Goal: Check status: Check status

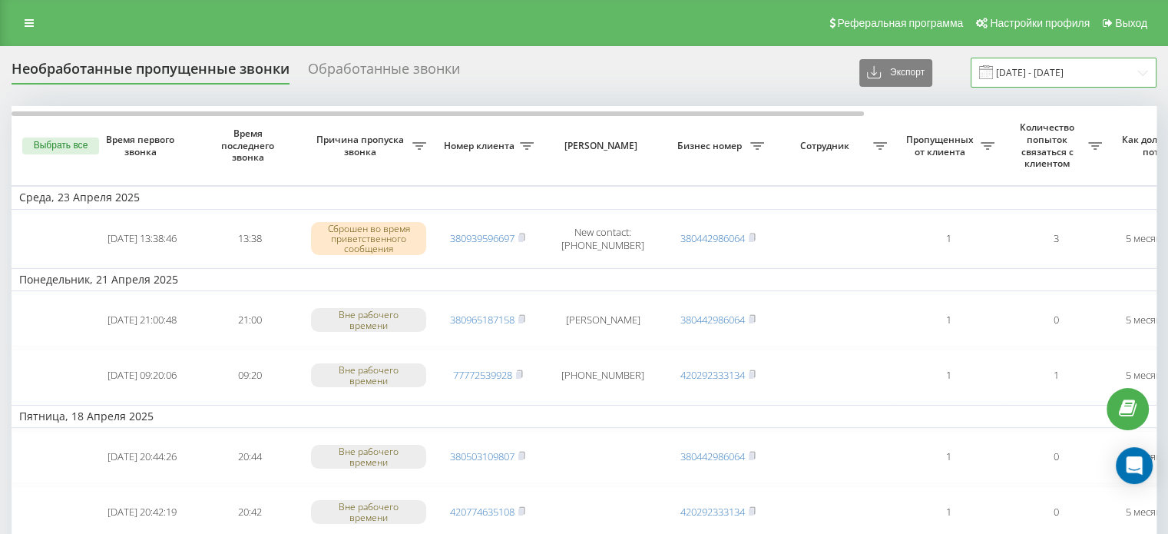
click at [1100, 73] on input "[DATE] - [DATE]" at bounding box center [1064, 73] width 186 height 30
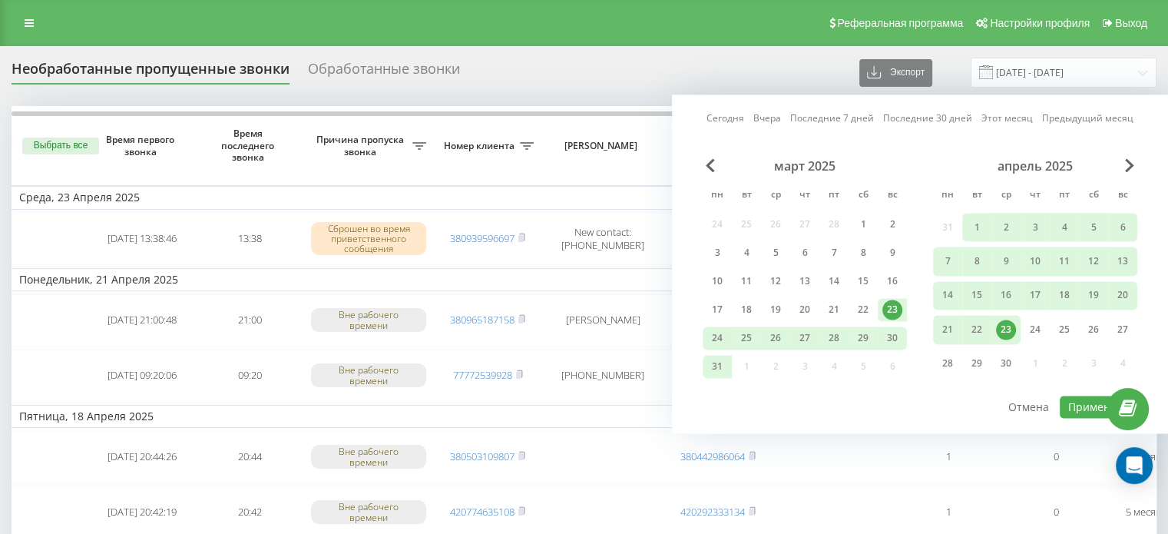
click at [723, 119] on link "Сегодня" at bounding box center [726, 118] width 38 height 15
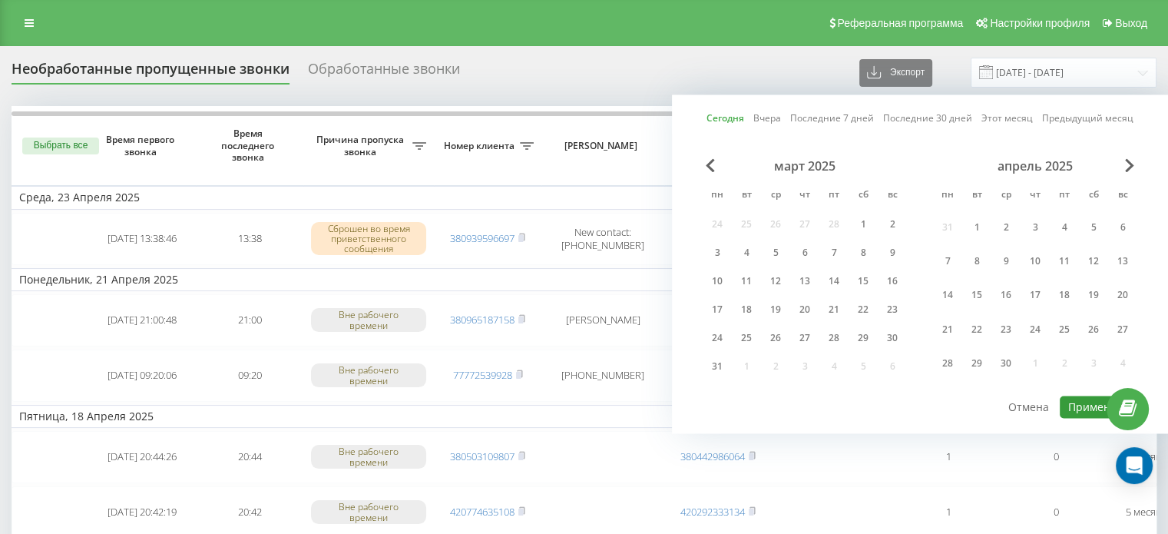
click at [1081, 411] on button "Применить" at bounding box center [1099, 407] width 78 height 22
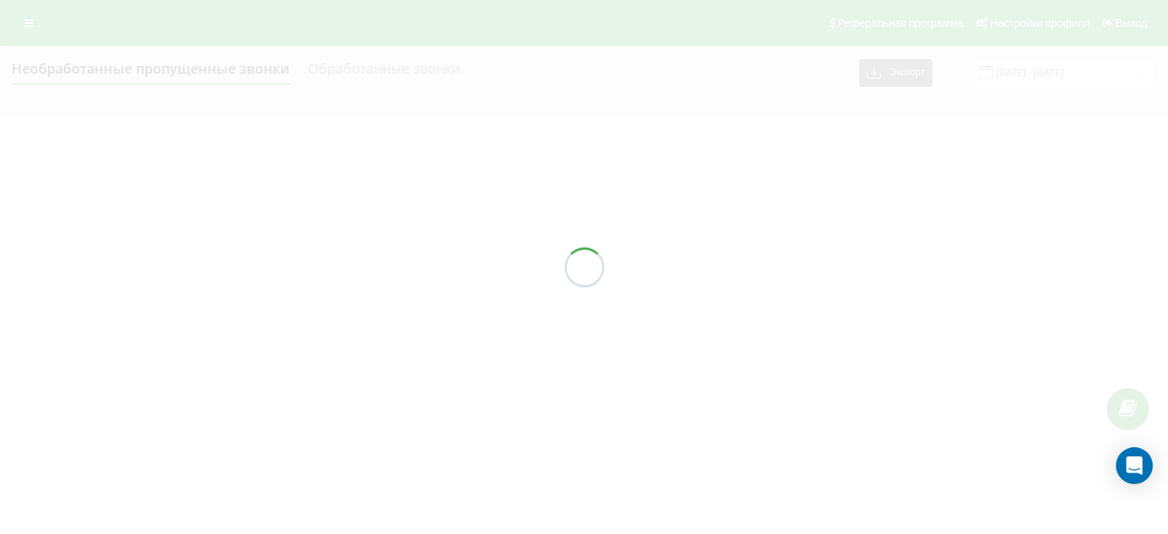
type input "[DATE] - [DATE]"
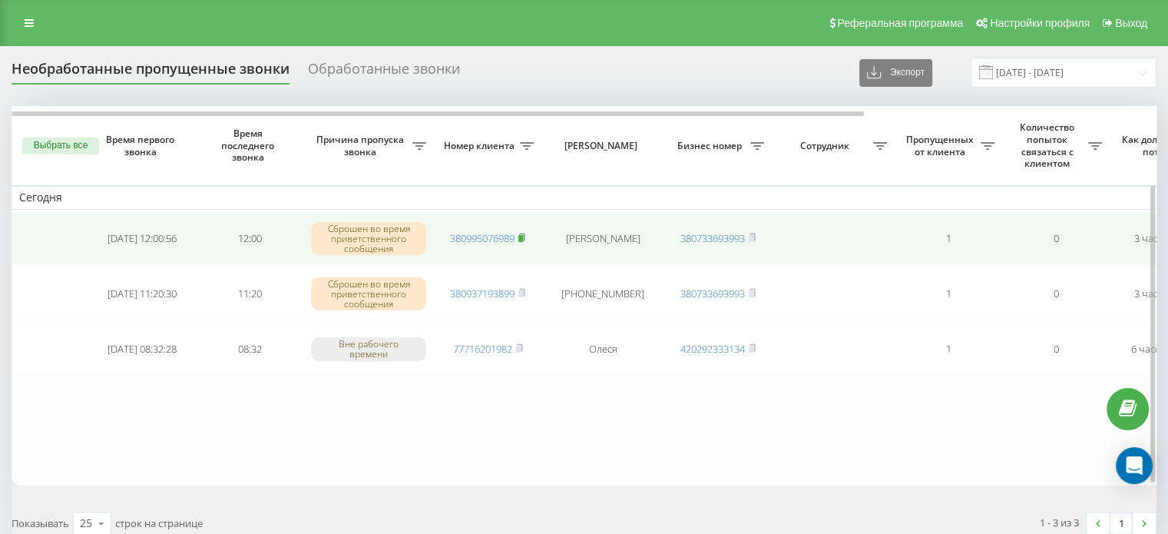
click at [525, 236] on icon at bounding box center [521, 236] width 5 height 7
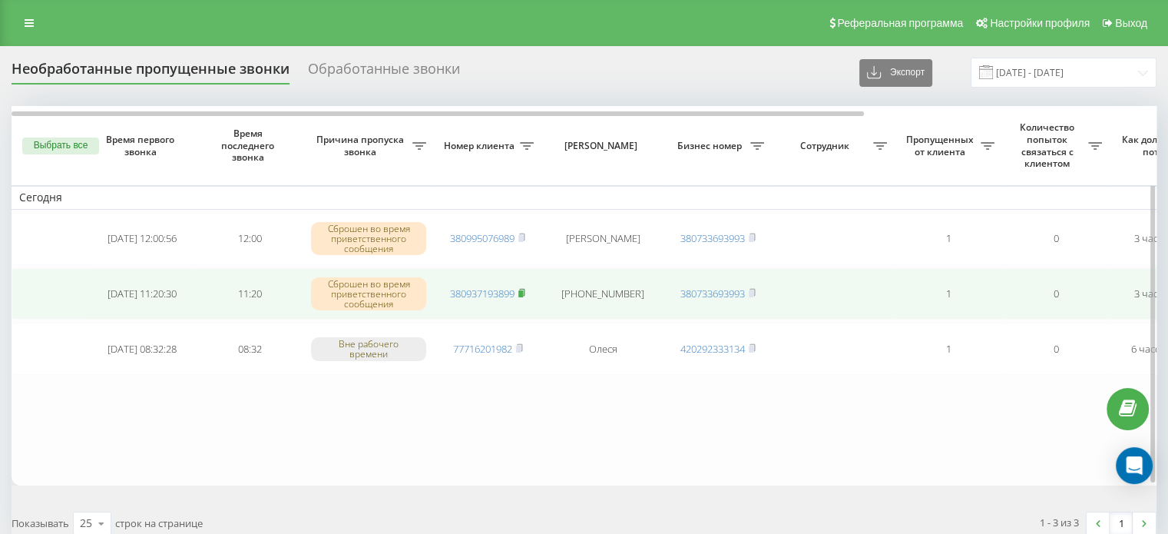
click at [522, 290] on rect at bounding box center [520, 293] width 5 height 7
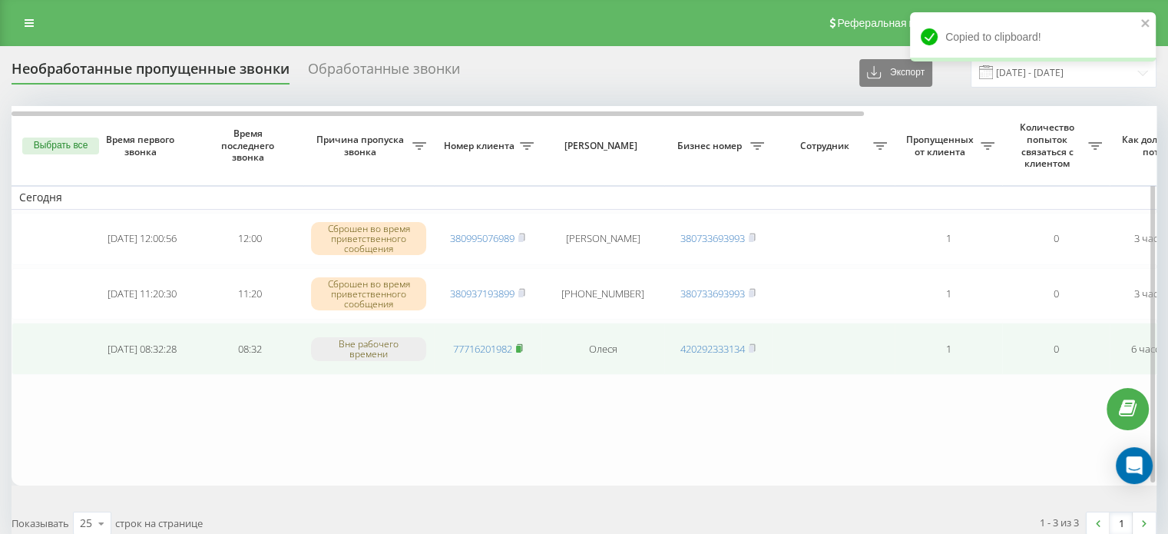
click at [522, 346] on icon at bounding box center [519, 347] width 5 height 7
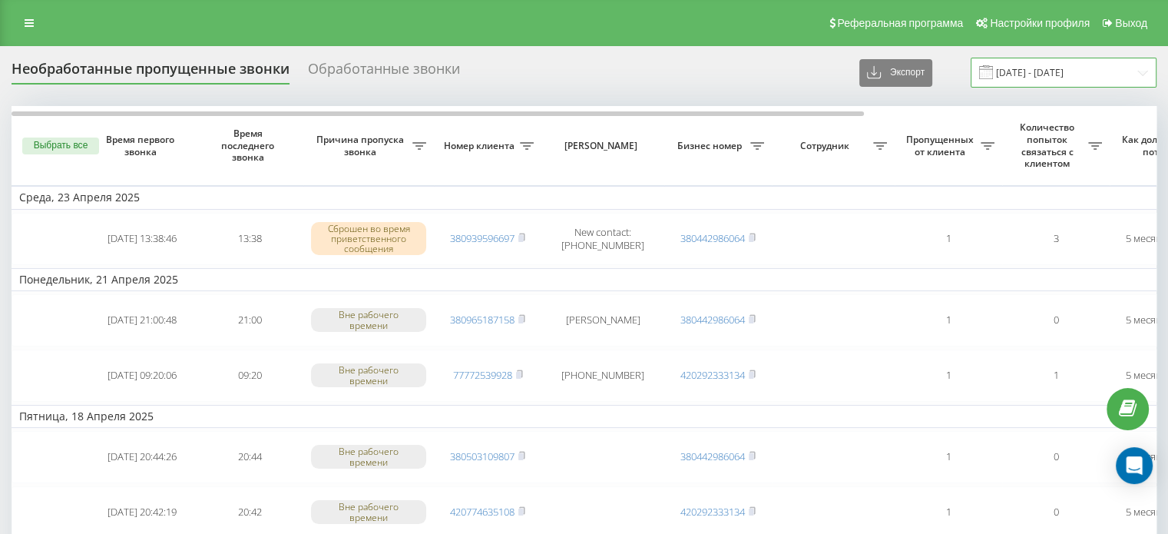
click at [1032, 84] on input "23.03.2025 - 23.04.2025" at bounding box center [1064, 73] width 186 height 30
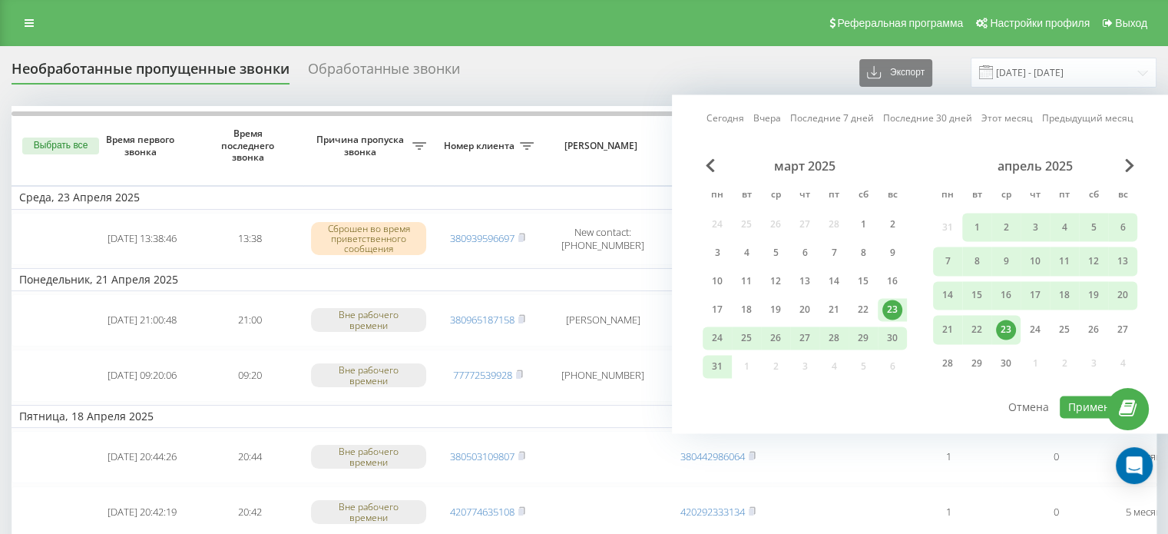
click at [731, 111] on link "Сегодня" at bounding box center [726, 118] width 38 height 15
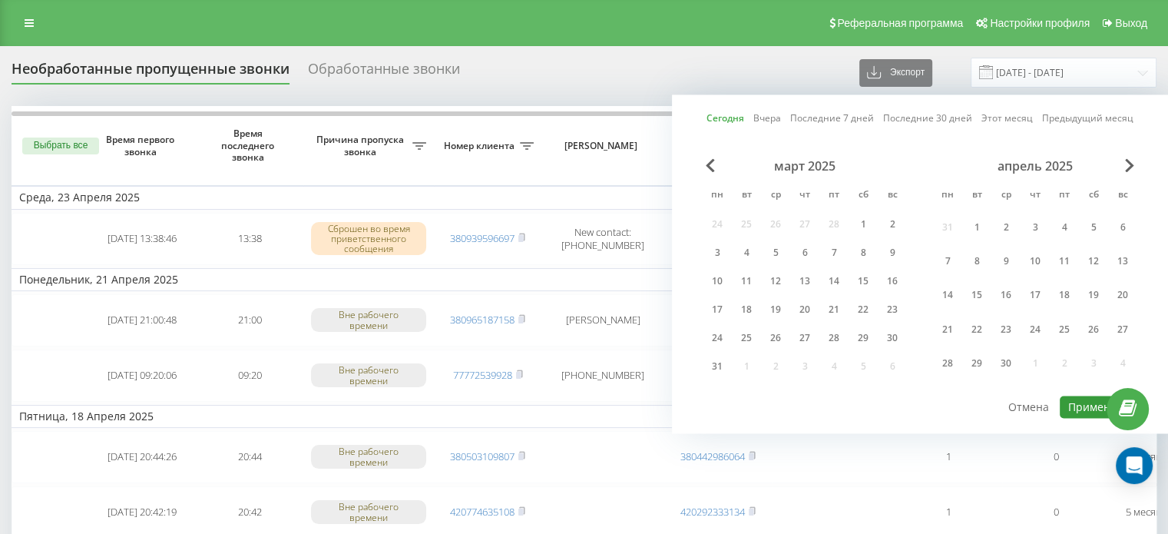
click at [1088, 399] on button "Применить" at bounding box center [1099, 407] width 78 height 22
type input "[DATE] - [DATE]"
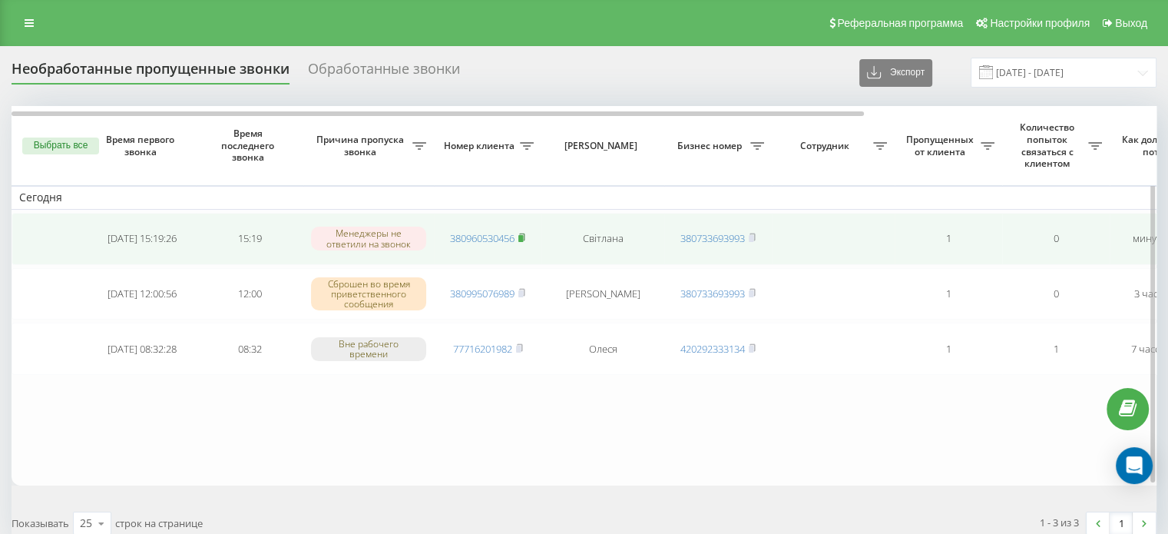
click at [525, 236] on icon at bounding box center [521, 236] width 5 height 7
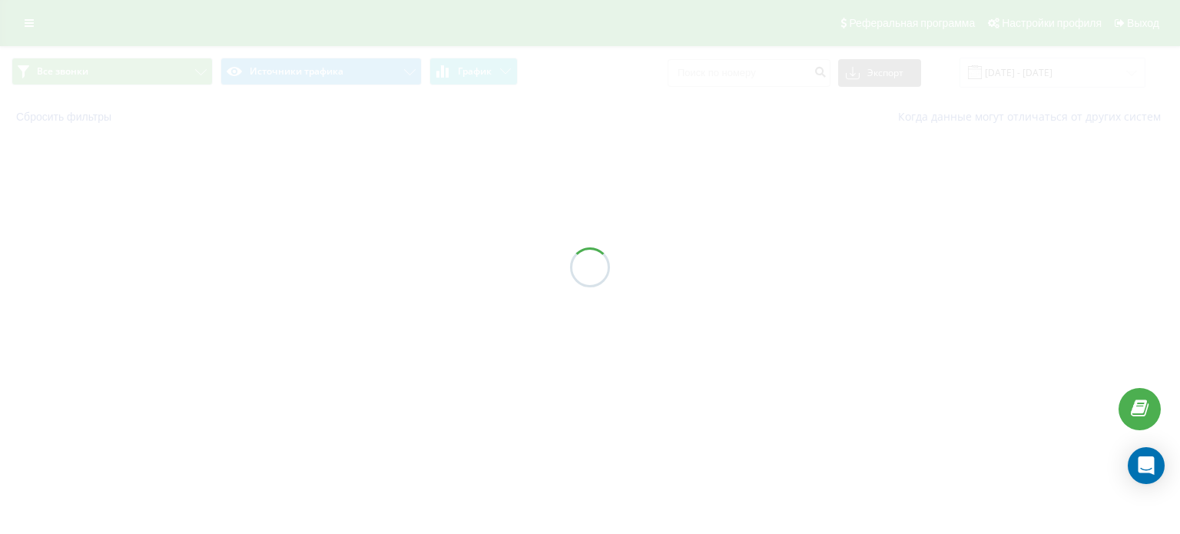
click at [1058, 70] on div "Все звонки Источники трафика График Экспорт .csv .xls .xlsx [DATE] - [DATE] Сбр…" at bounding box center [590, 91] width 1180 height 90
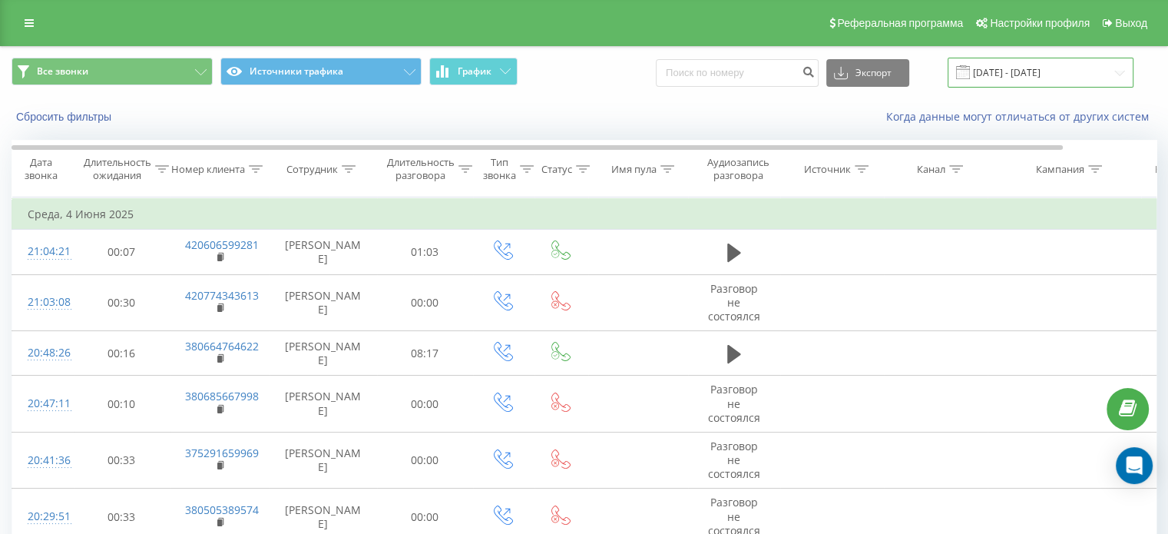
drag, startPoint x: 0, startPoint y: 0, endPoint x: 1058, endPoint y: 70, distance: 1060.7
click at [1058, 70] on input "04.06.2025 - 04.06.2025" at bounding box center [1041, 73] width 186 height 30
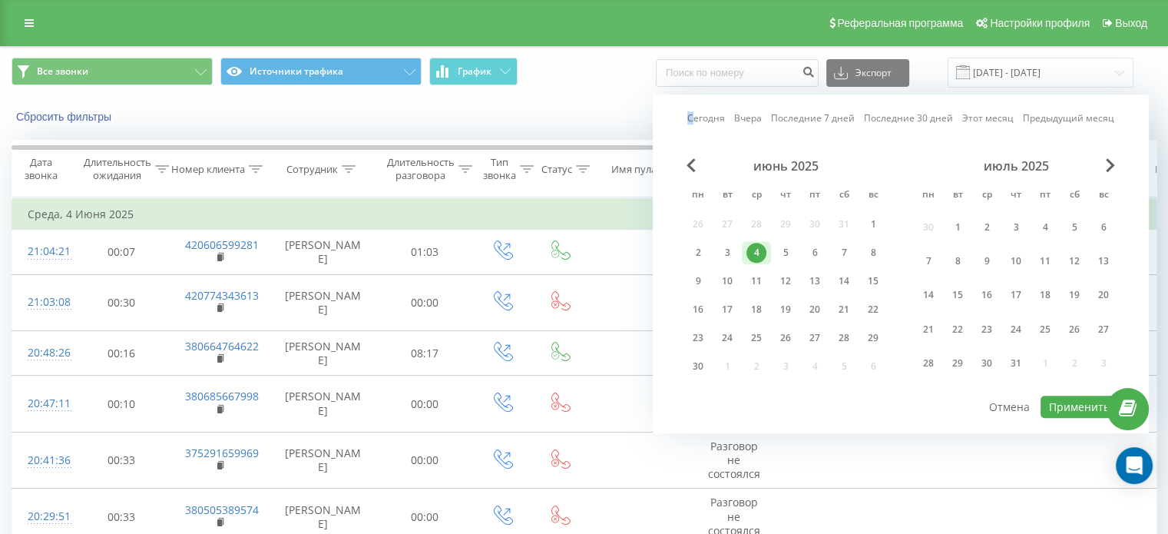
drag, startPoint x: 689, startPoint y: 113, endPoint x: 710, endPoint y: 114, distance: 20.8
click at [710, 114] on div "Сегодня Вчера Последние 7 дней Последние 30 дней Этот месяц Предыдущий месяц ию…" at bounding box center [901, 263] width 496 height 339
click at [710, 114] on link "Сегодня" at bounding box center [706, 118] width 38 height 15
click at [1085, 409] on button "Применить" at bounding box center [1080, 407] width 78 height 22
type input "[DATE] - [DATE]"
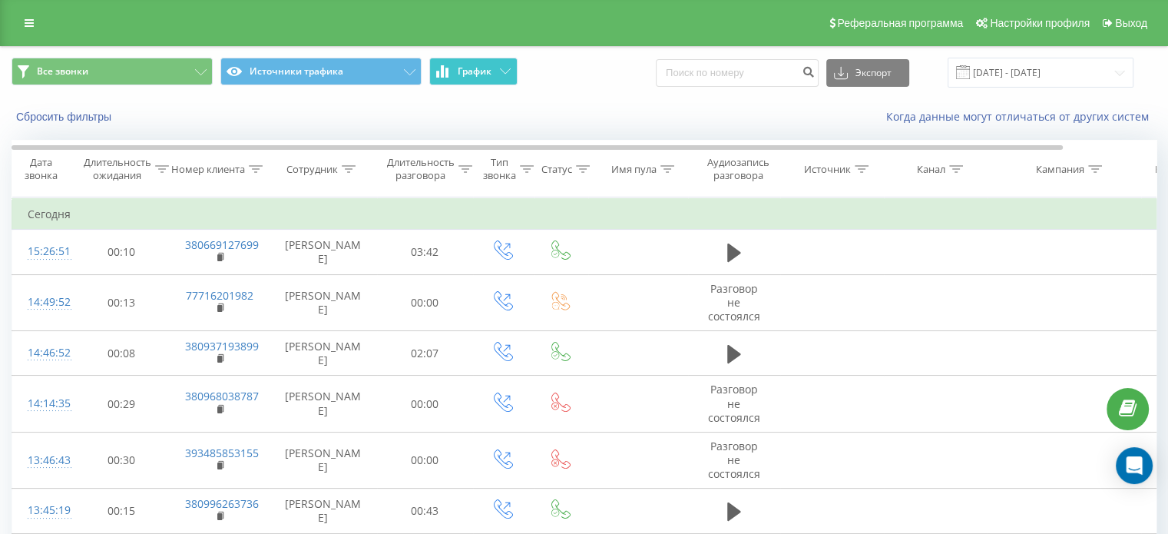
click at [457, 81] on button "График" at bounding box center [473, 72] width 88 height 28
